Goal: Information Seeking & Learning: Find specific fact

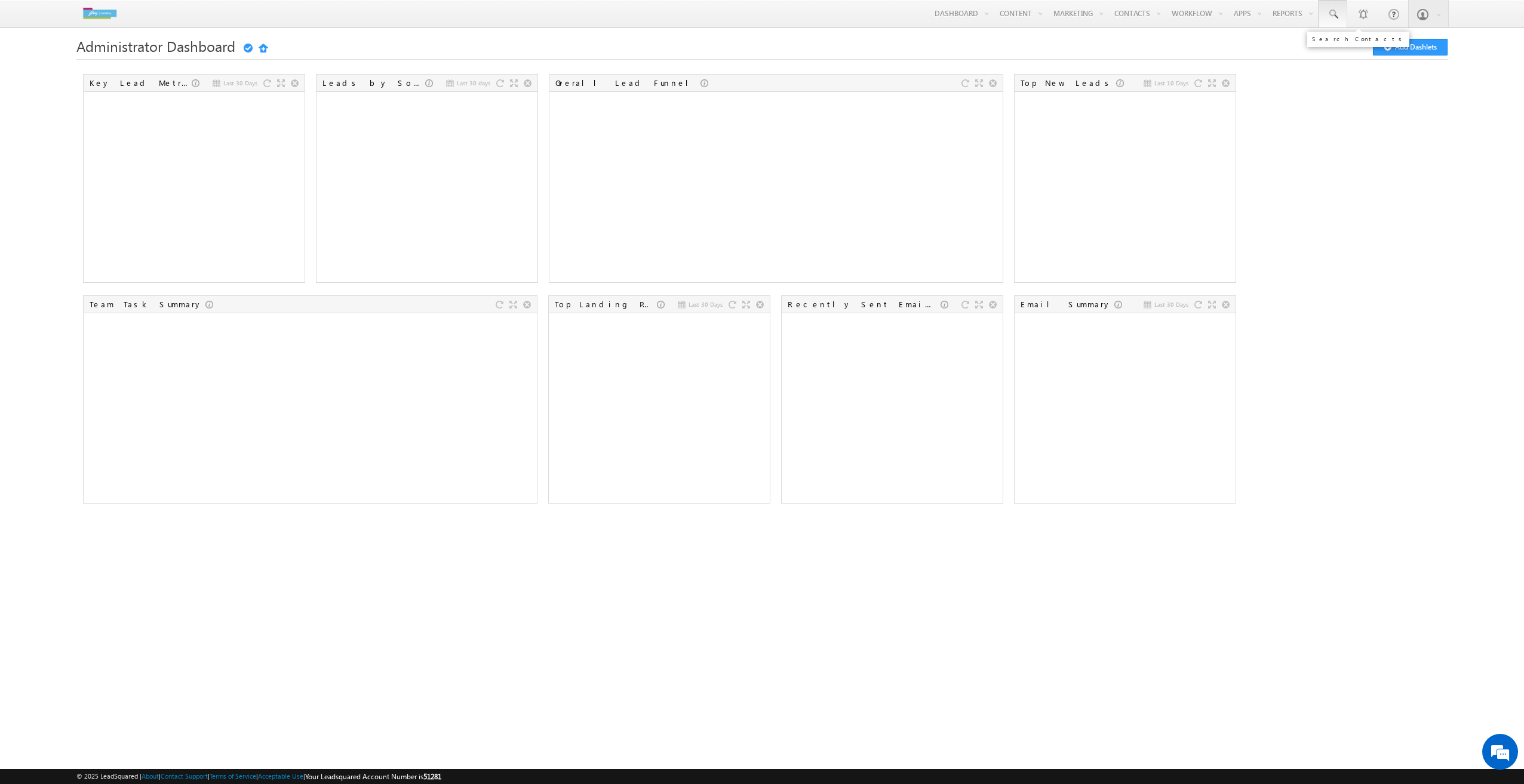
click at [1338, 13] on span at bounding box center [1332, 13] width 12 height 12
type input "9586096879"
click at [1392, 68] on div "abhishek" at bounding box center [1436, 63] width 160 height 13
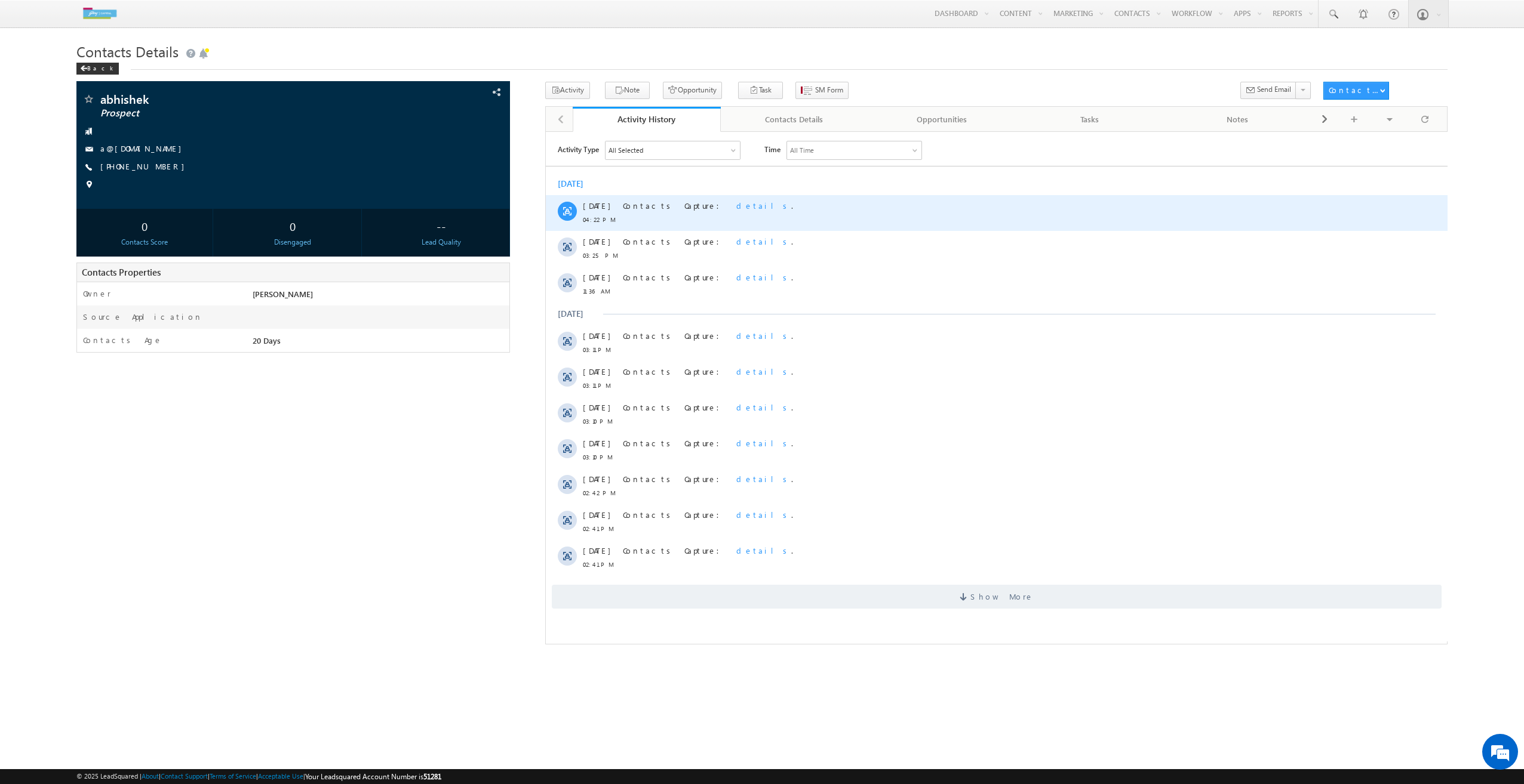
click at [735, 204] on span "details" at bounding box center [763, 204] width 55 height 10
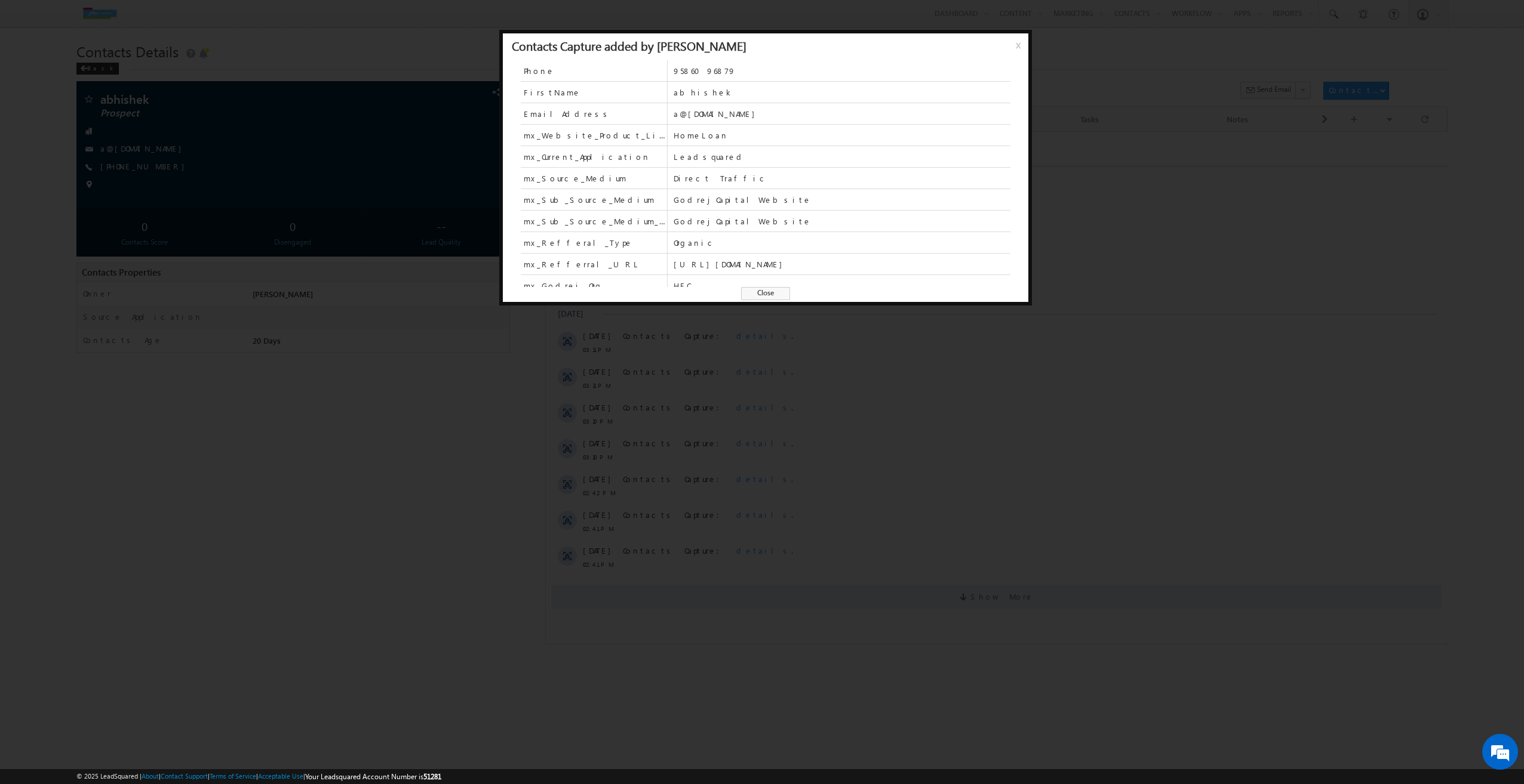
click at [1470, 590] on div at bounding box center [762, 392] width 1524 height 784
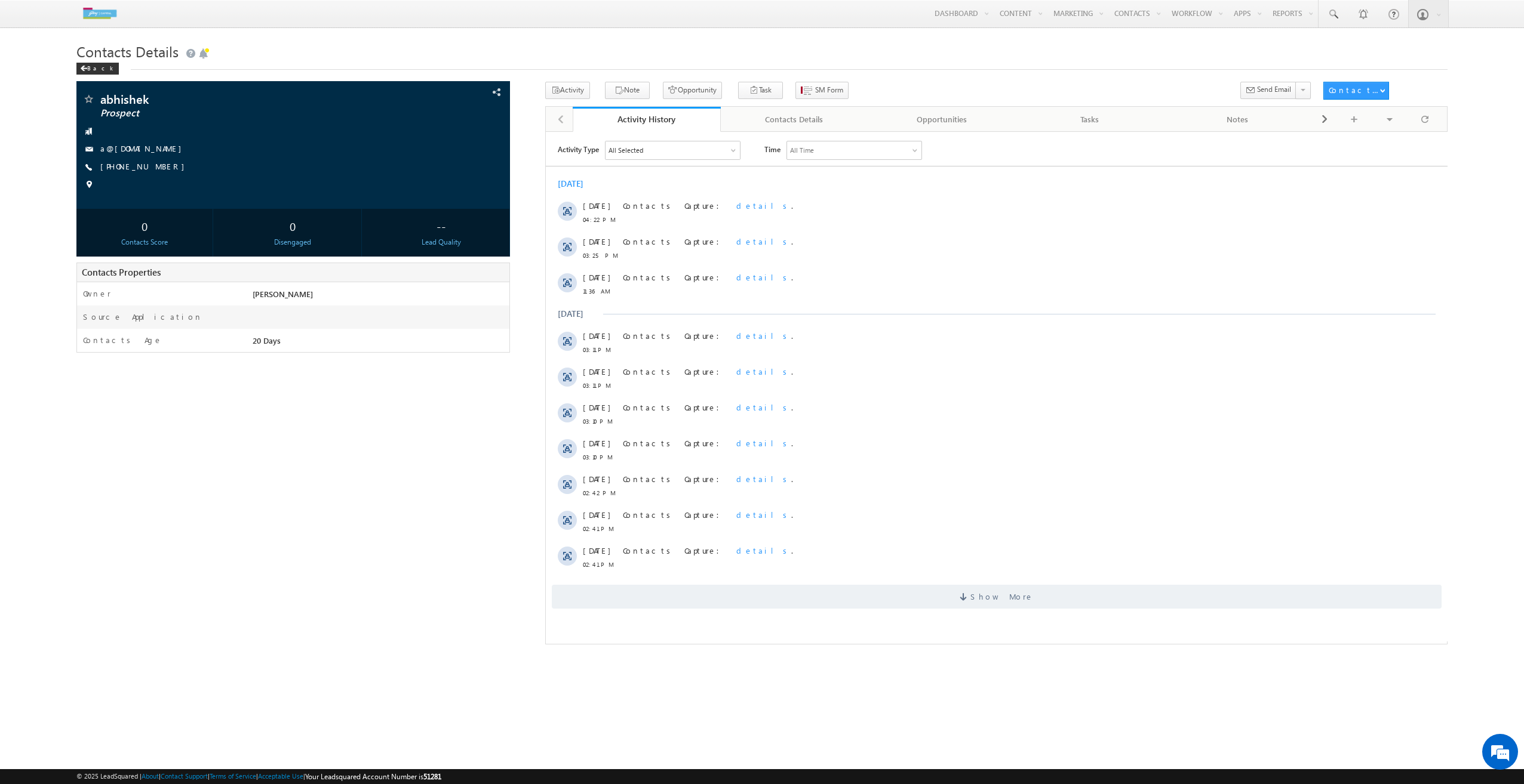
click at [100, 17] on img at bounding box center [100, 12] width 46 height 21
